Goal: Navigation & Orientation: Find specific page/section

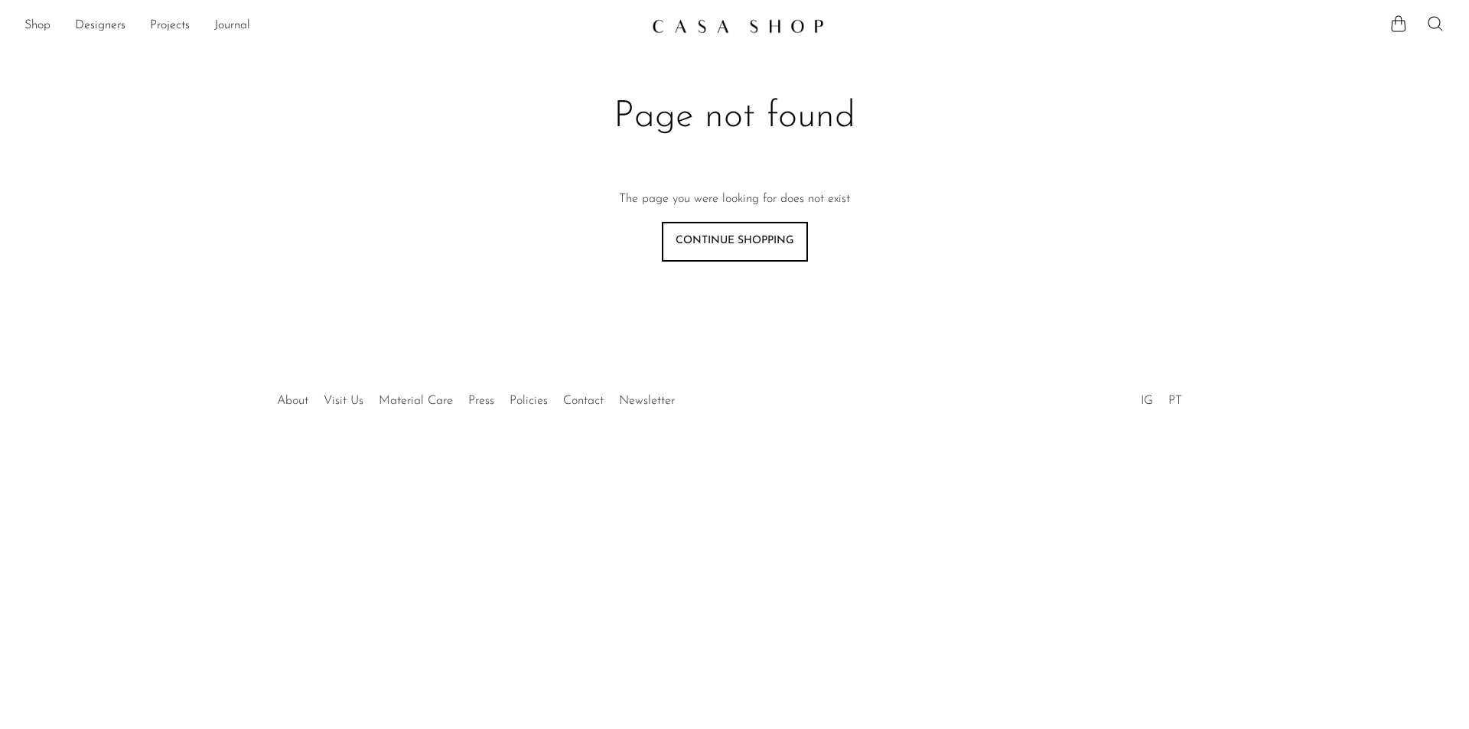
click at [687, 19] on img at bounding box center [738, 25] width 172 height 15
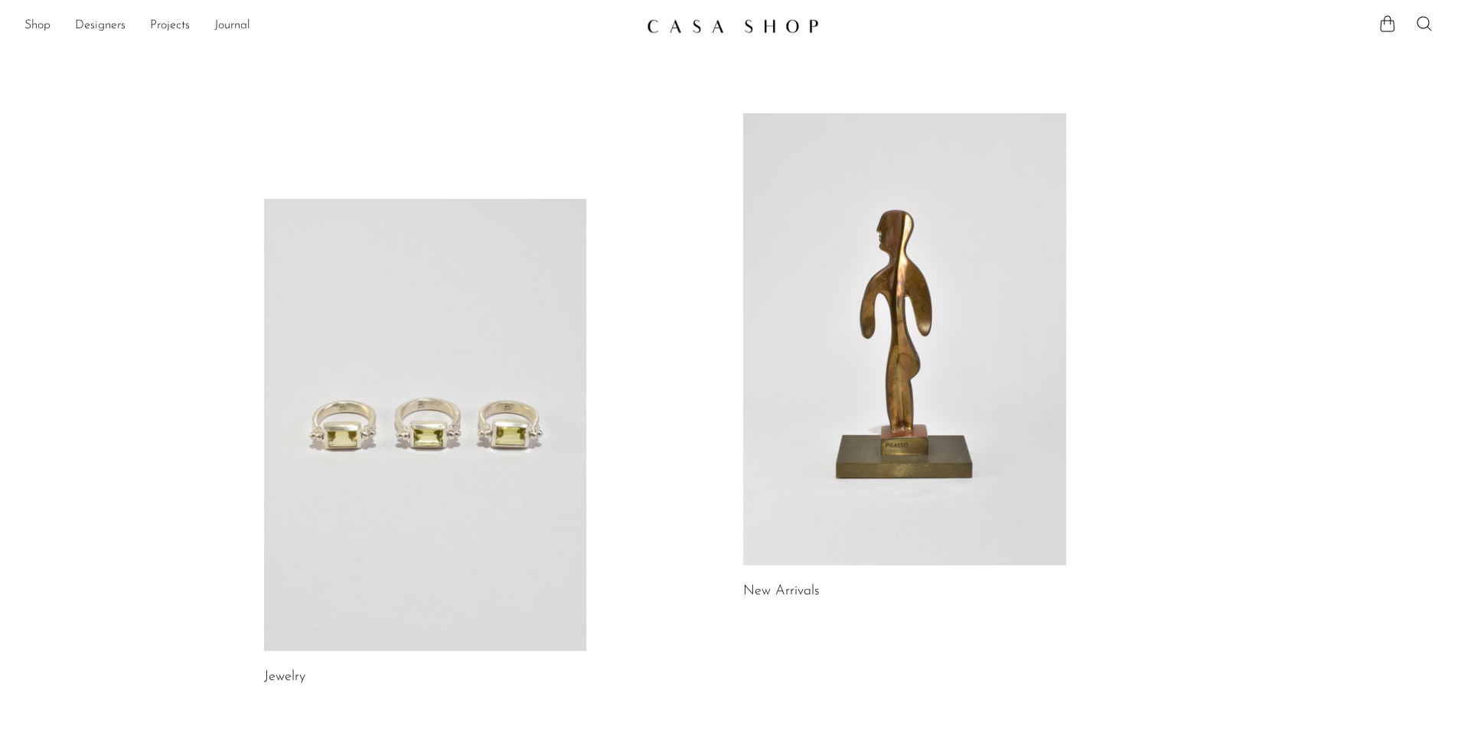
click at [360, 425] on link at bounding box center [425, 425] width 323 height 452
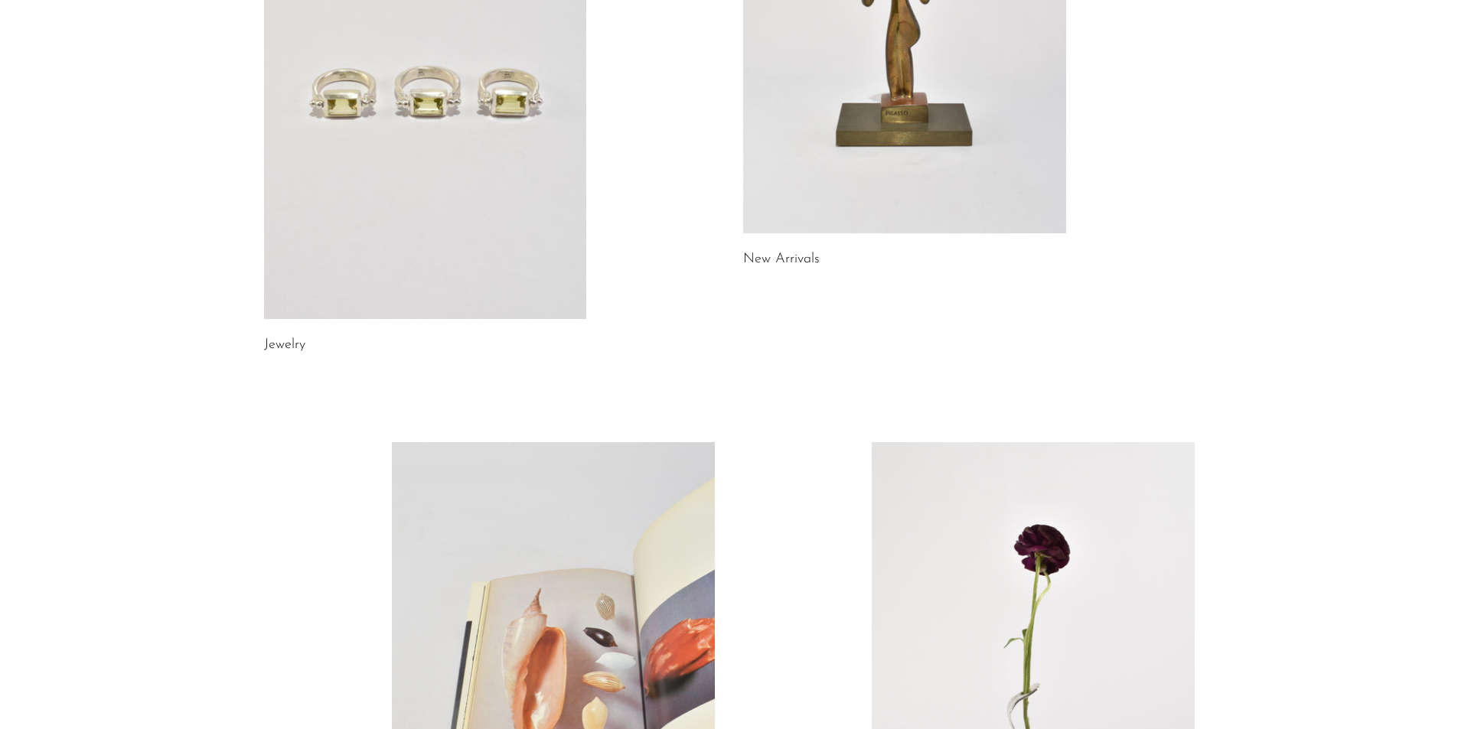
scroll to position [356, 0]
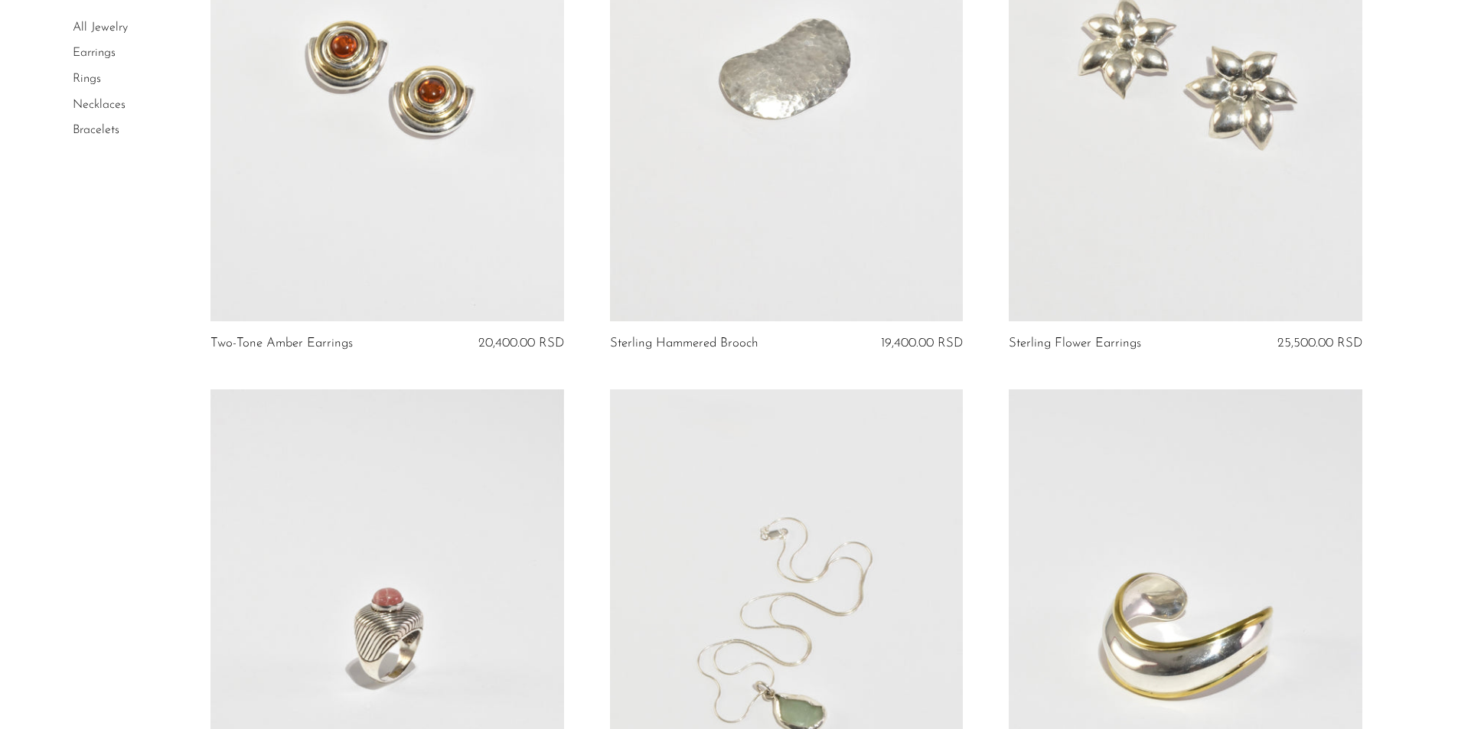
scroll to position [876, 0]
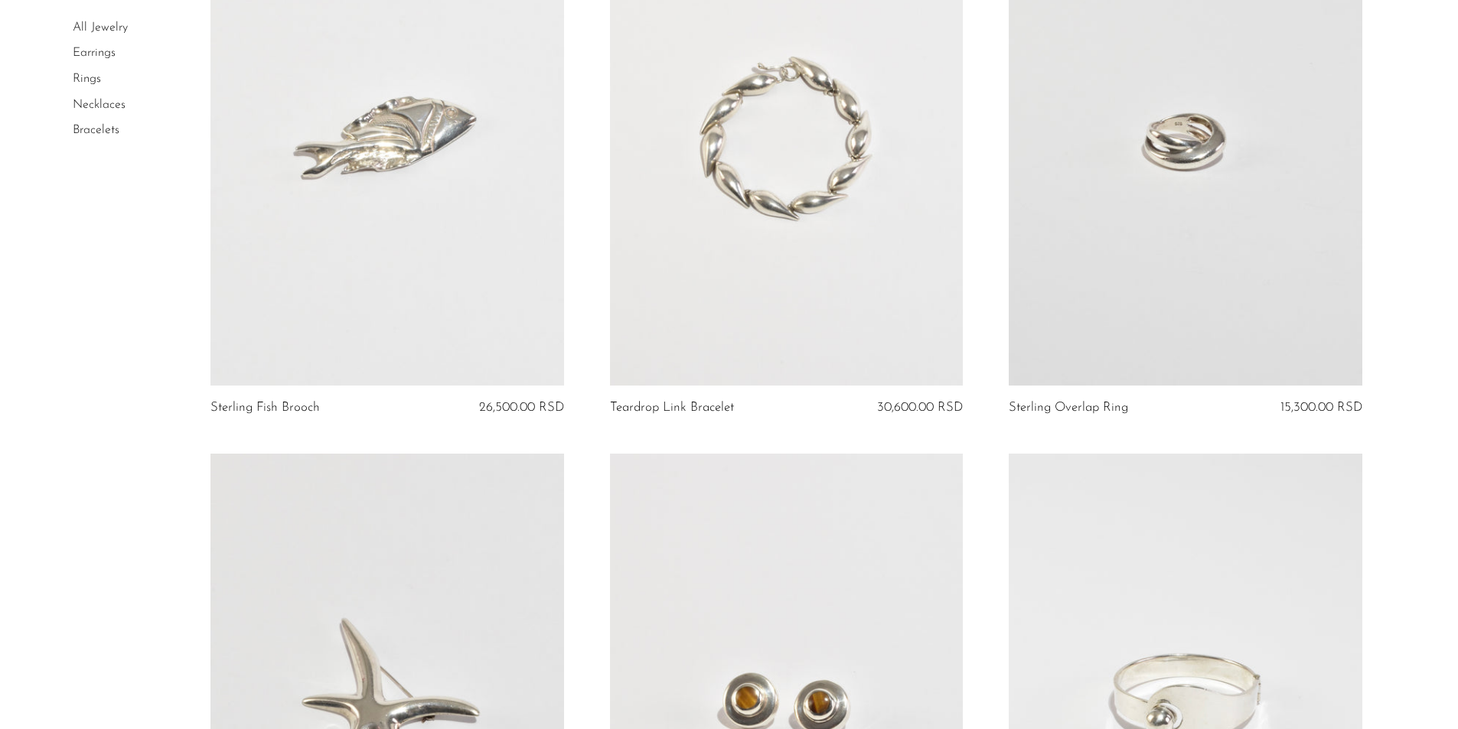
click at [360, 425] on article "Sterling Fish Brooch 26,500.00 RSD" at bounding box center [387, 172] width 399 height 562
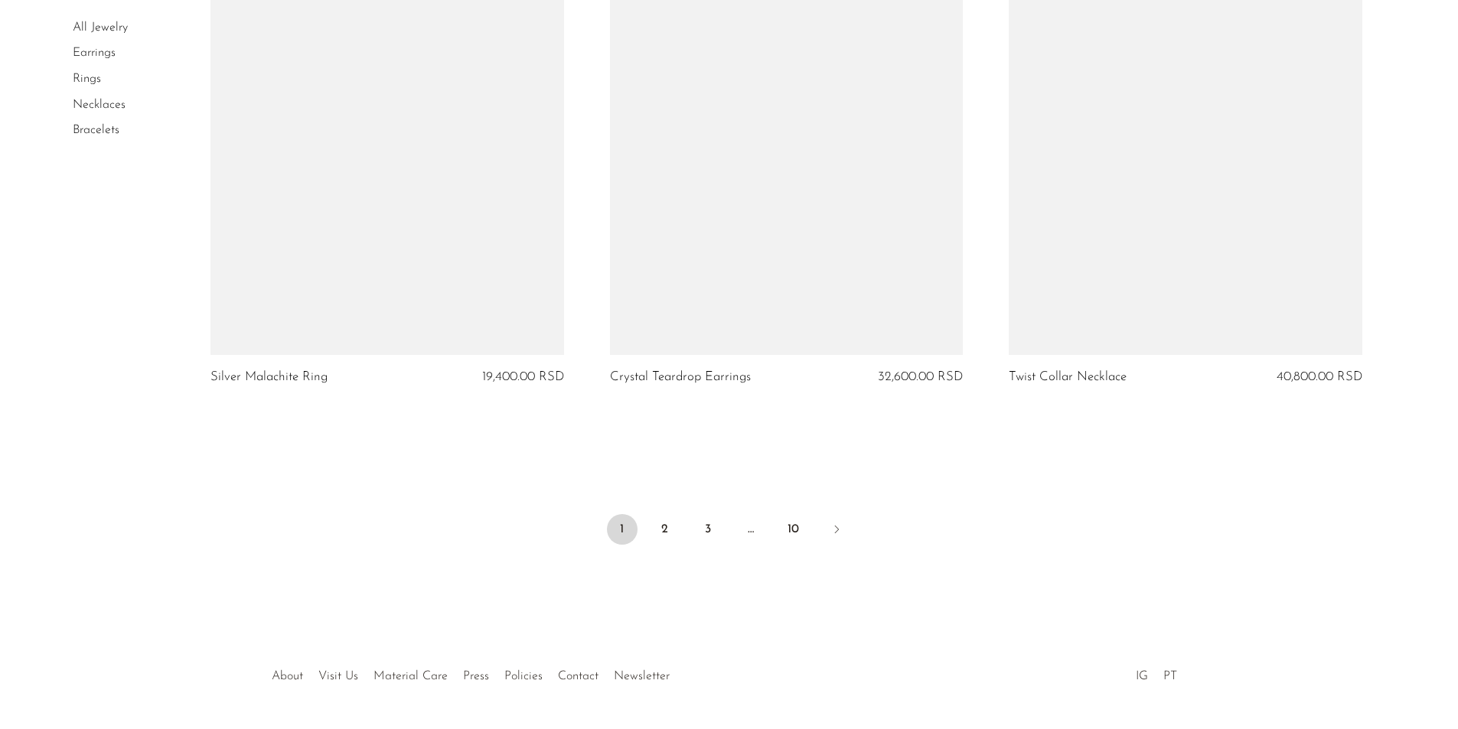
scroll to position [6464, 0]
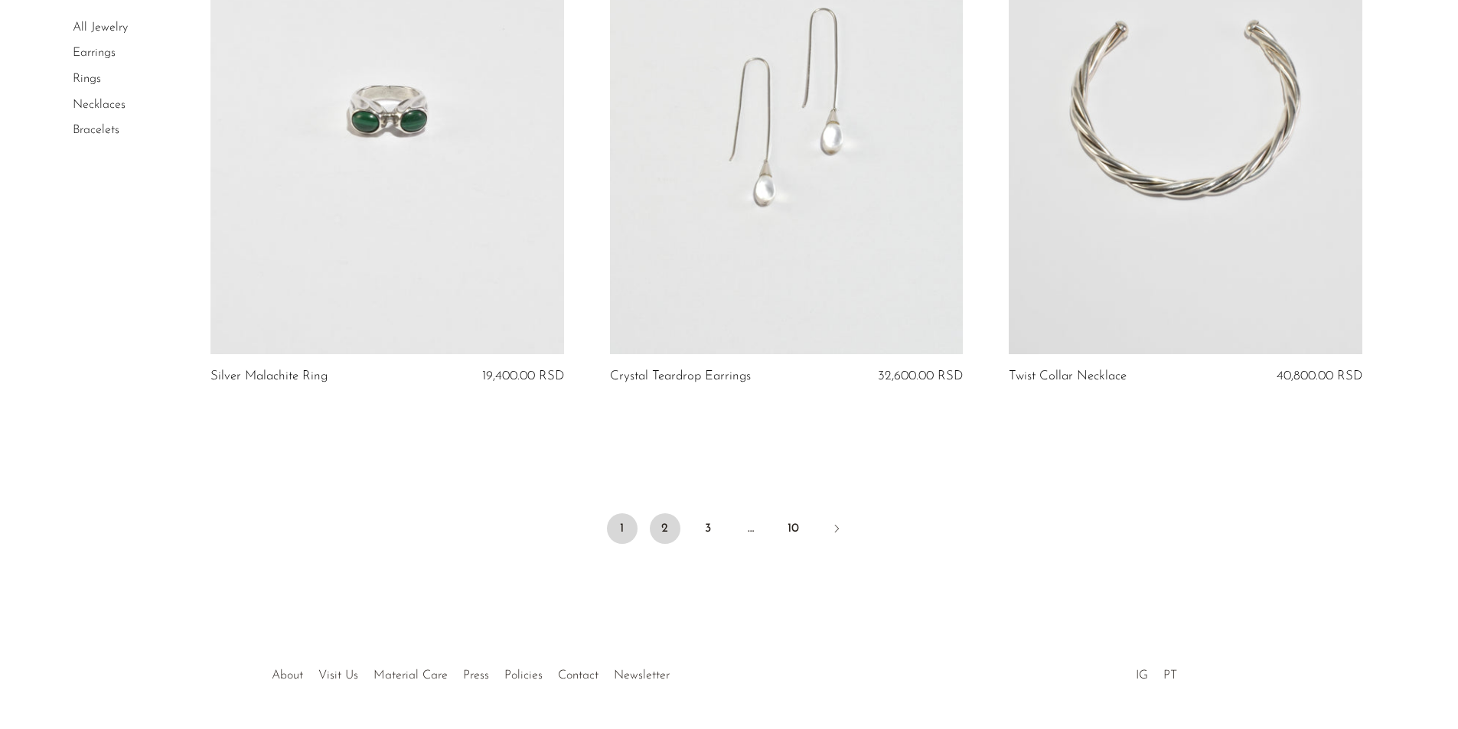
click at [670, 530] on link "2" at bounding box center [665, 529] width 31 height 31
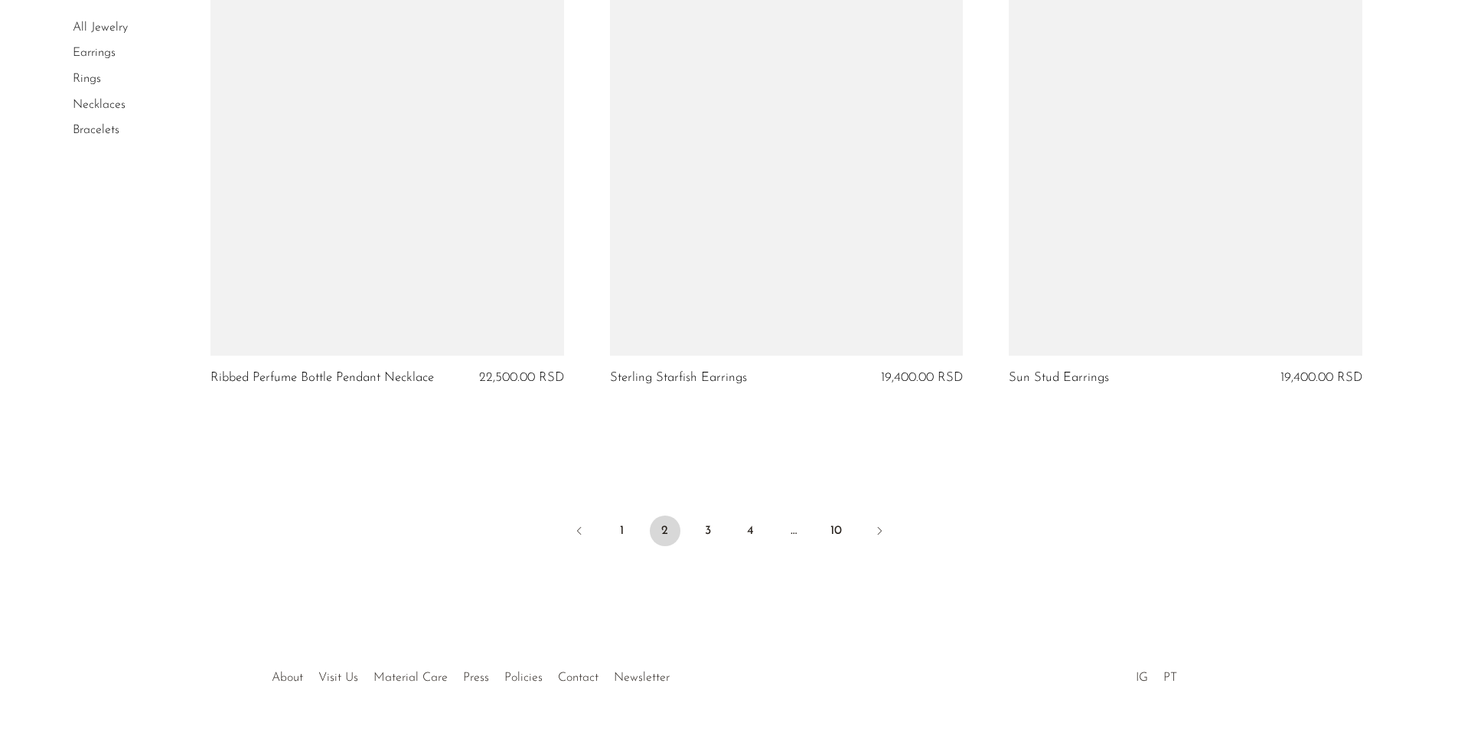
scroll to position [6477, 0]
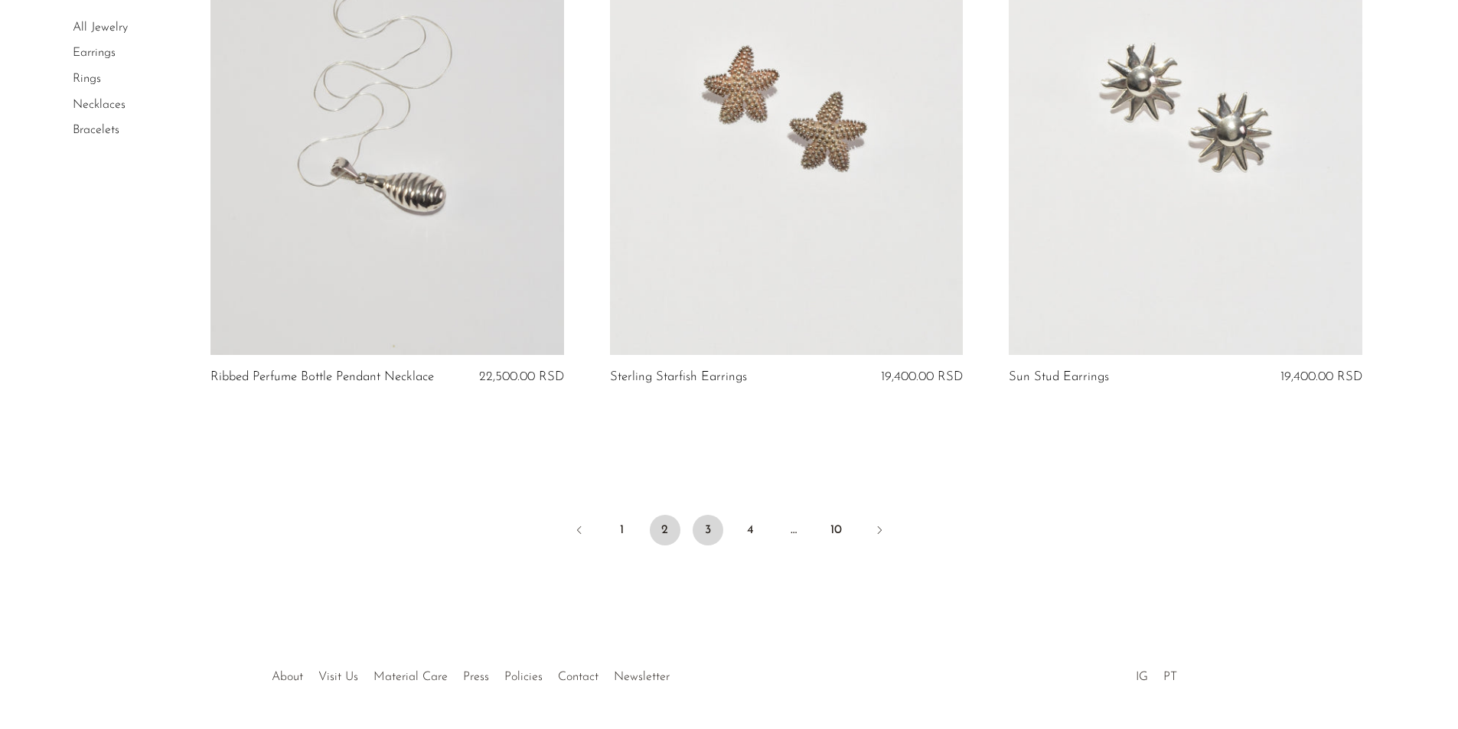
click at [704, 531] on link "3" at bounding box center [708, 530] width 31 height 31
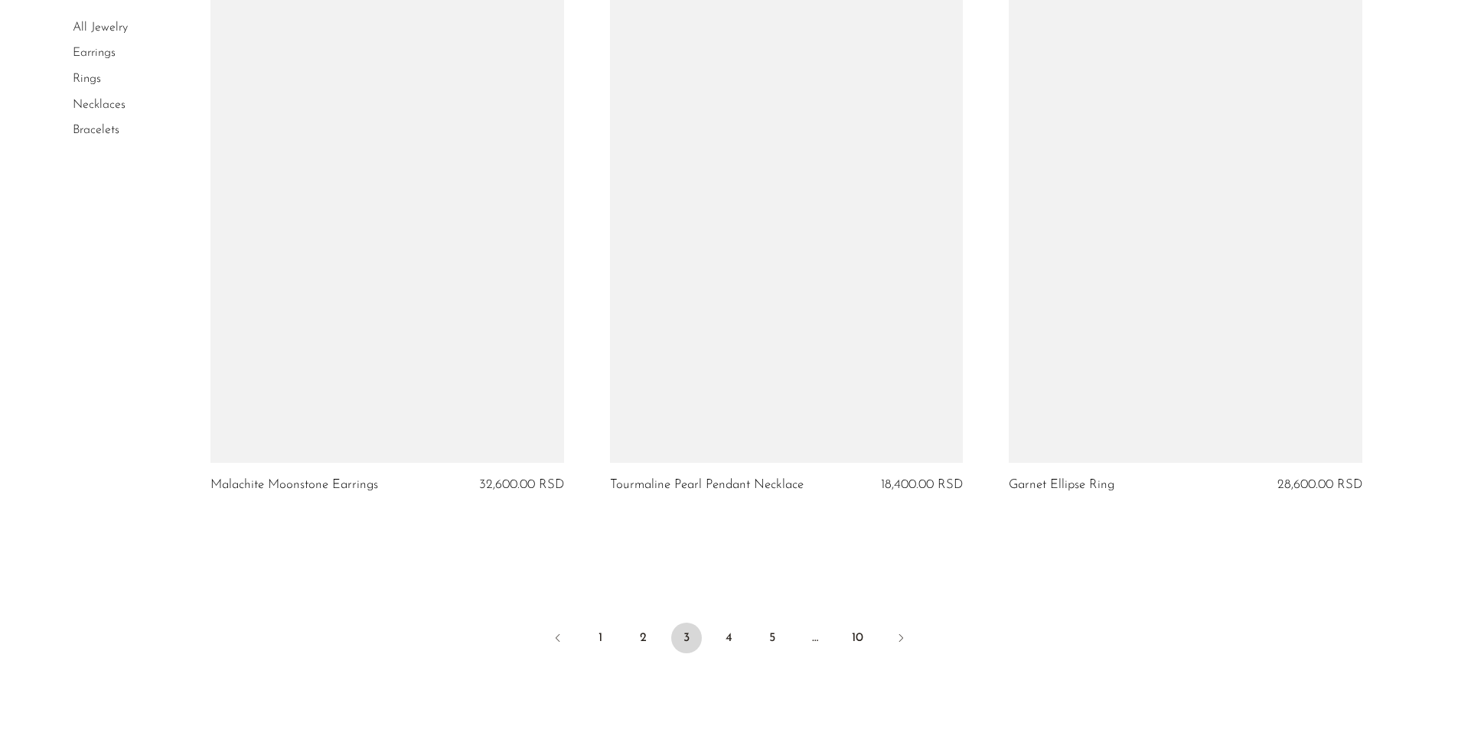
scroll to position [6370, 0]
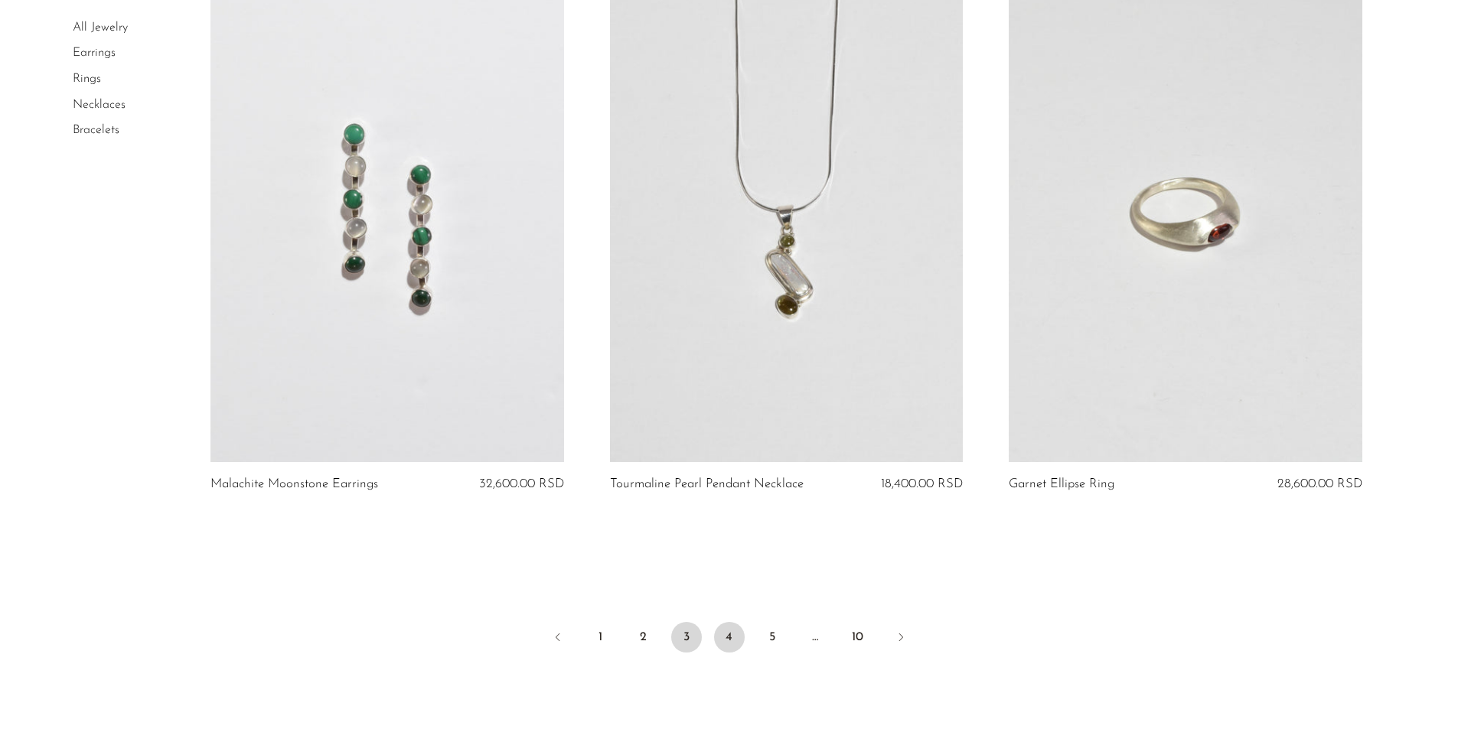
click at [736, 636] on link "4" at bounding box center [729, 637] width 31 height 31
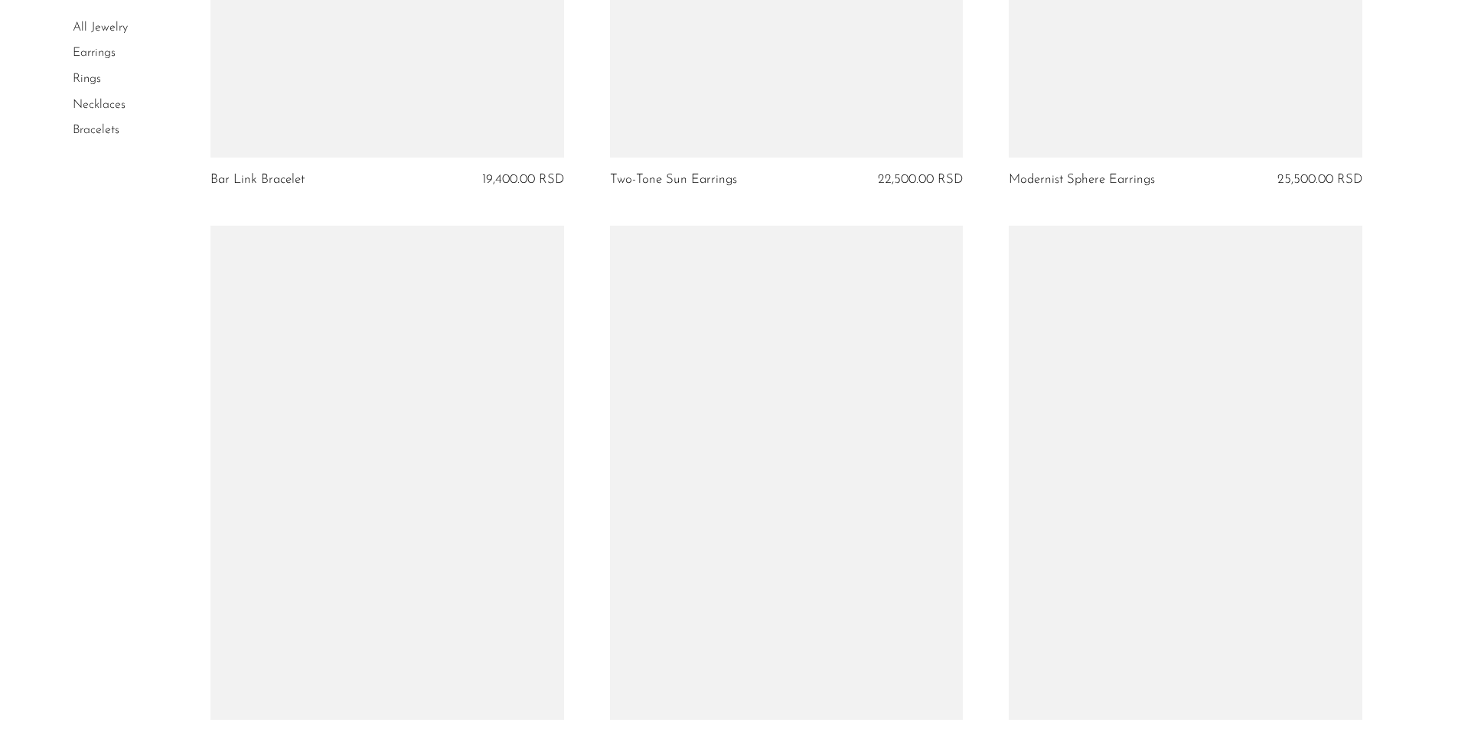
scroll to position [6362, 0]
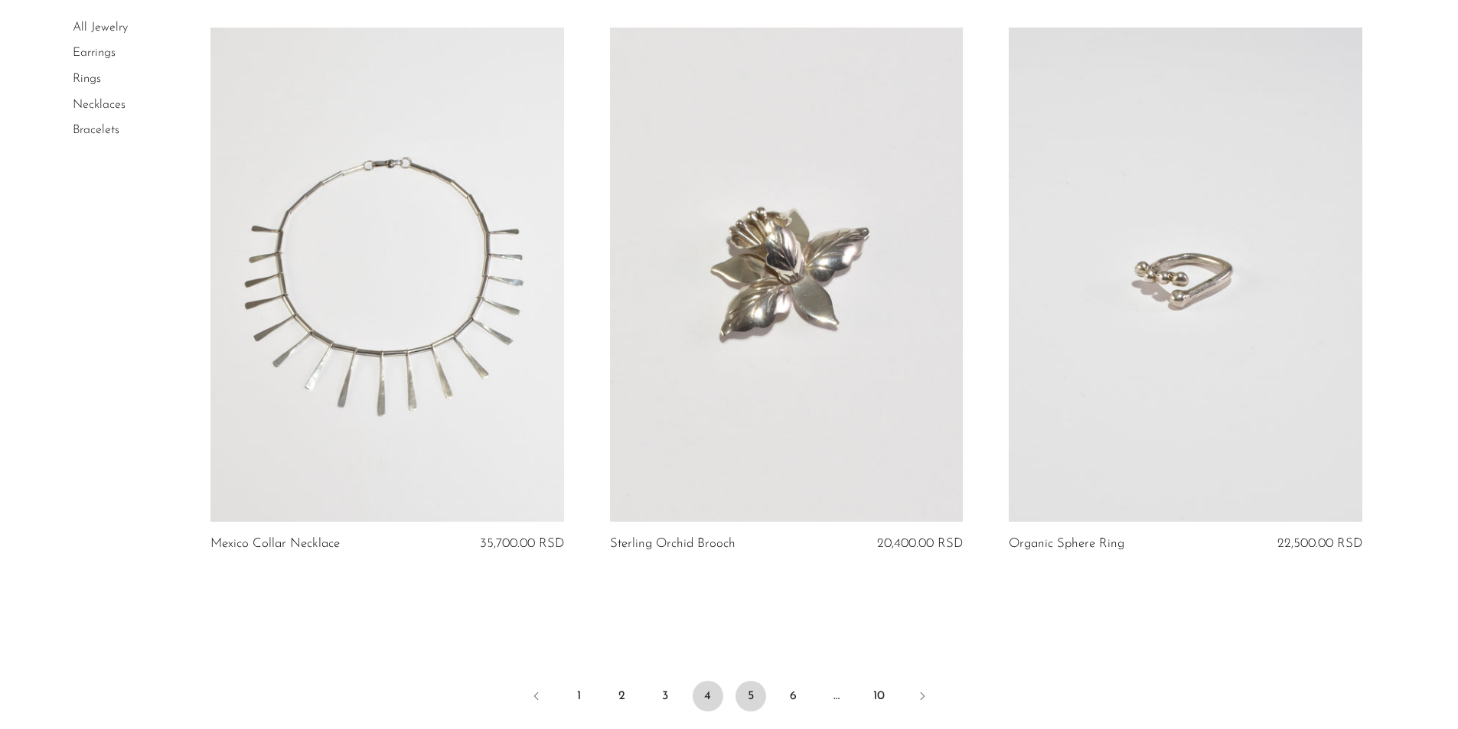
click at [752, 687] on link "5" at bounding box center [751, 696] width 31 height 31
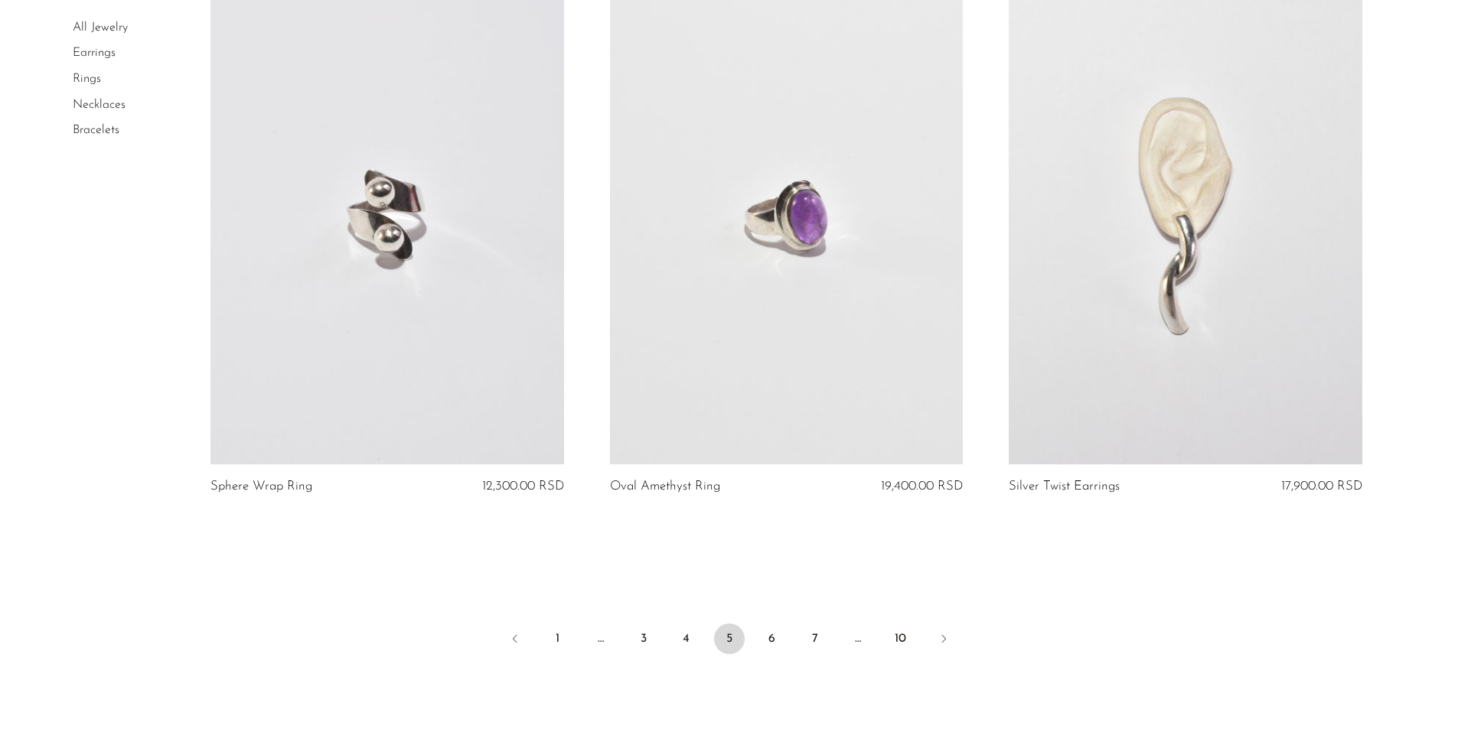
scroll to position [6389, 0]
click at [769, 634] on link "6" at bounding box center [772, 638] width 31 height 31
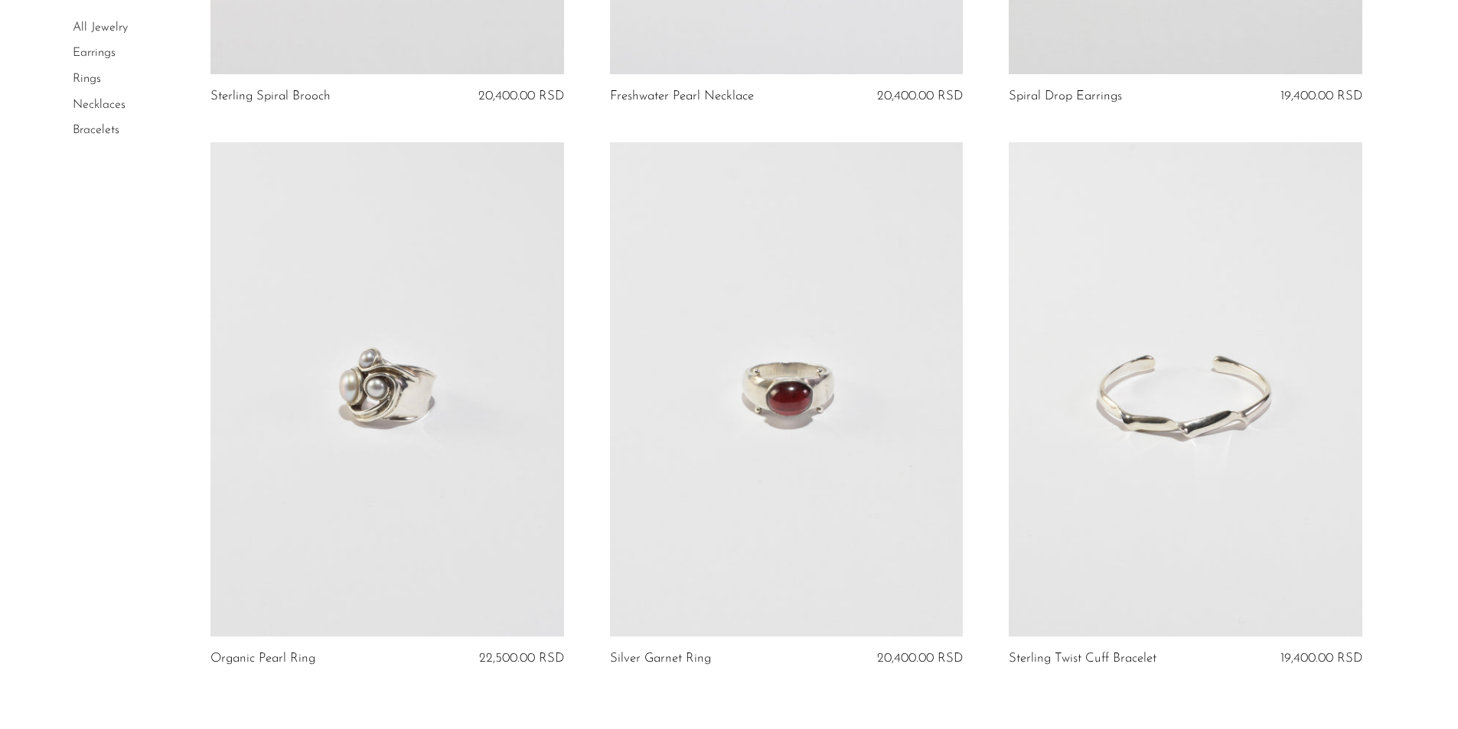
scroll to position [6513, 0]
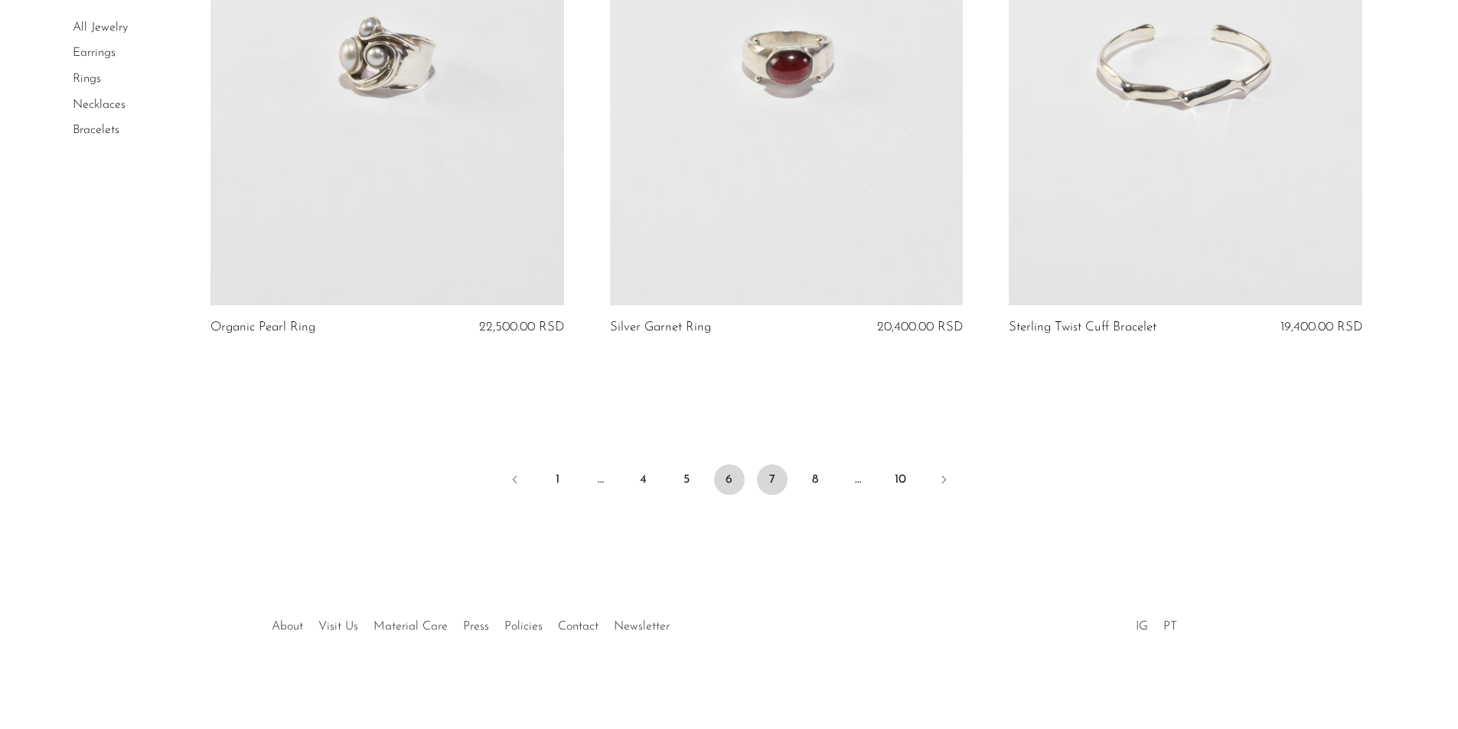
click at [774, 479] on link "7" at bounding box center [772, 480] width 31 height 31
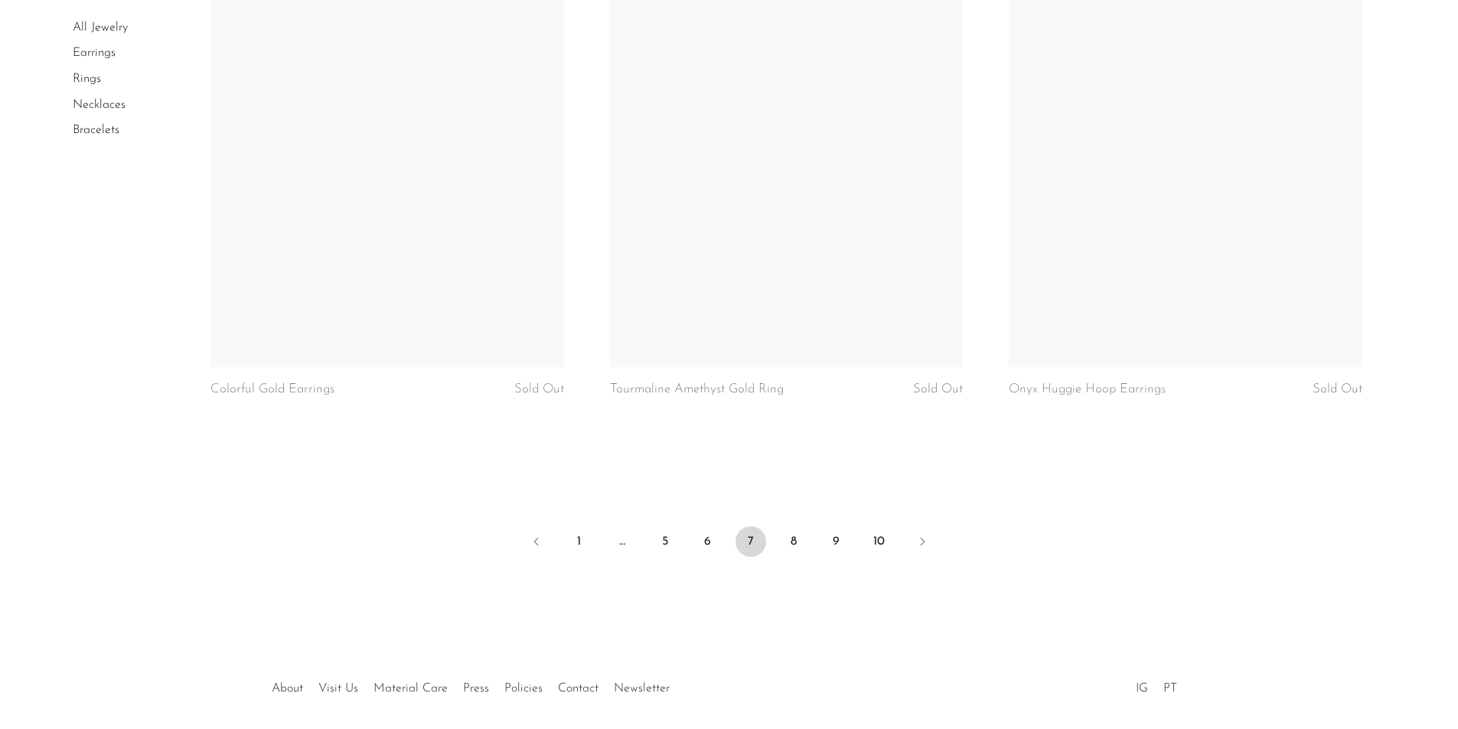
scroll to position [6556, 0]
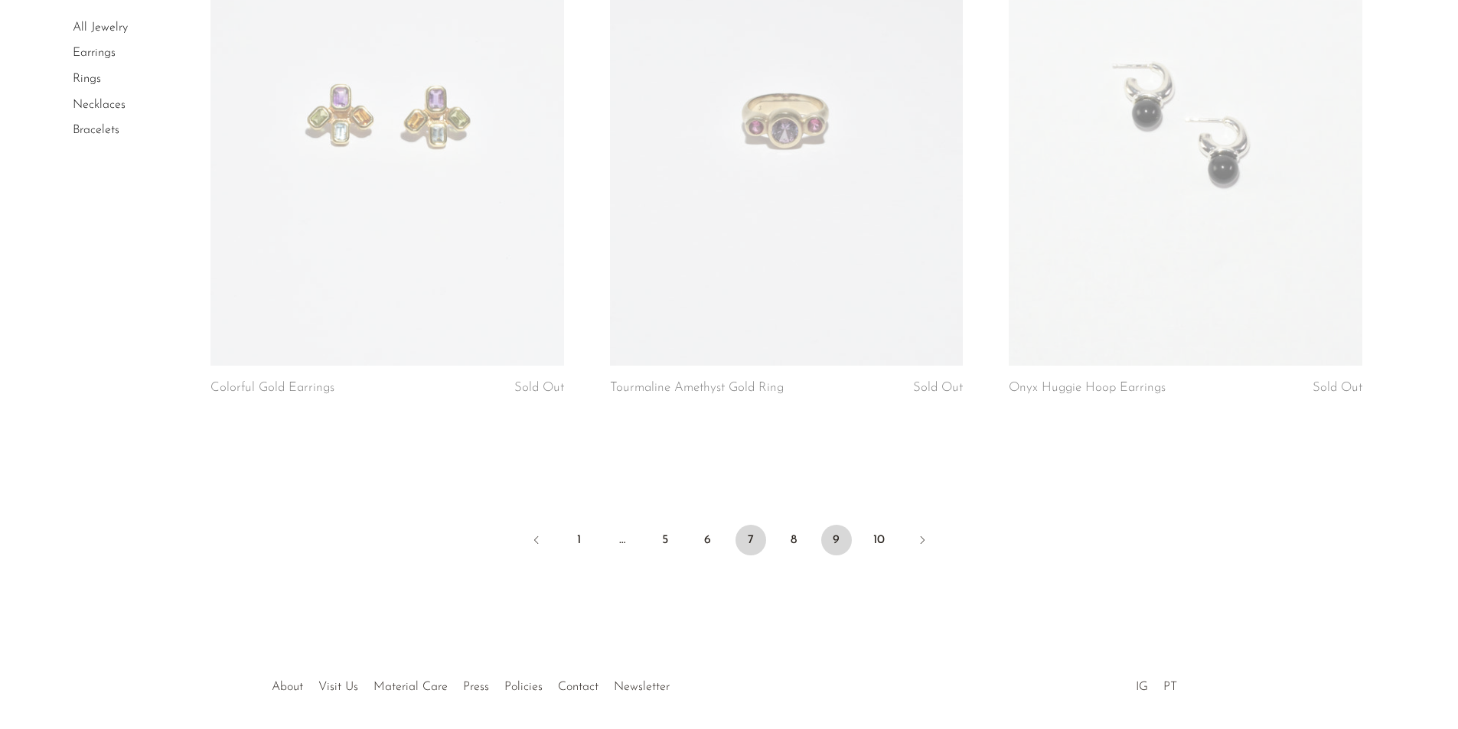
click at [836, 540] on link "9" at bounding box center [836, 540] width 31 height 31
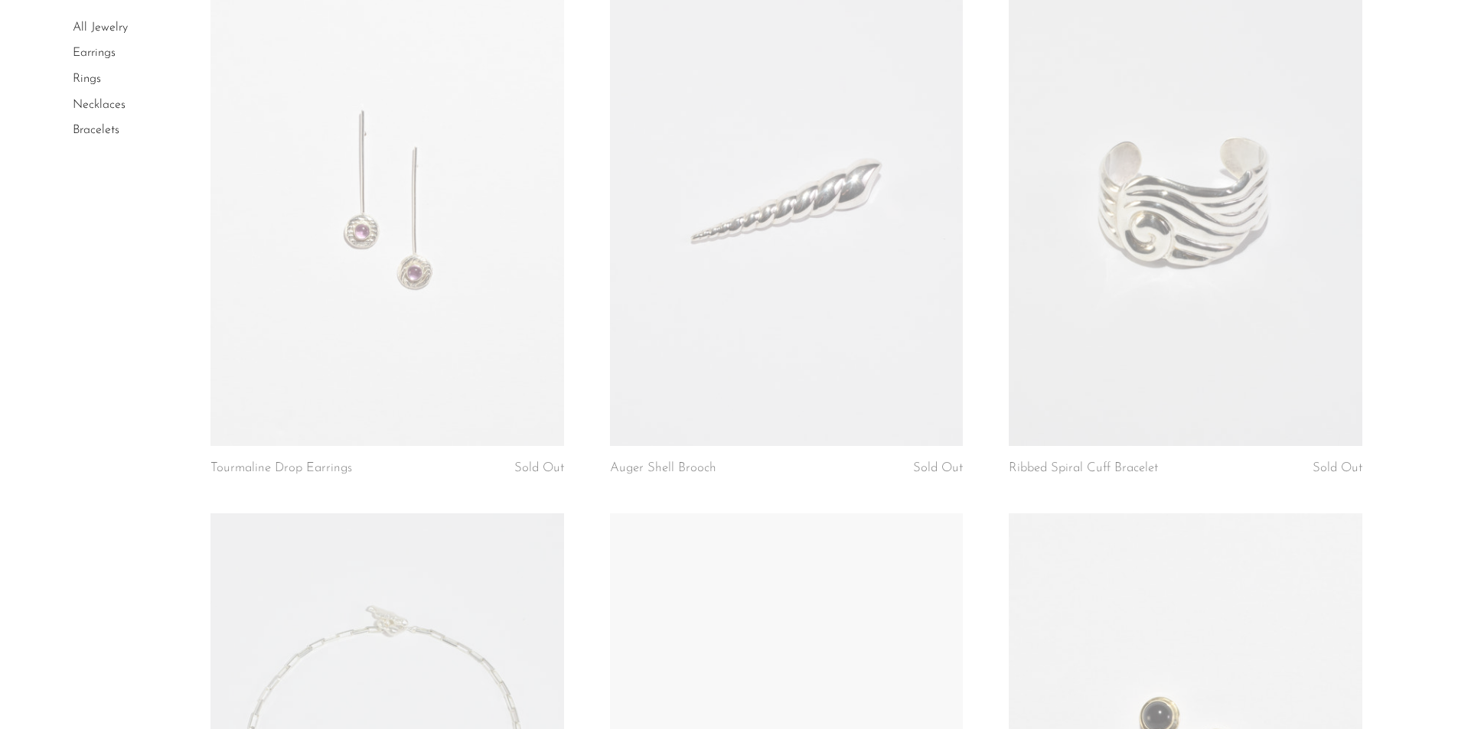
scroll to position [1314, 0]
